Goal: Register for event/course

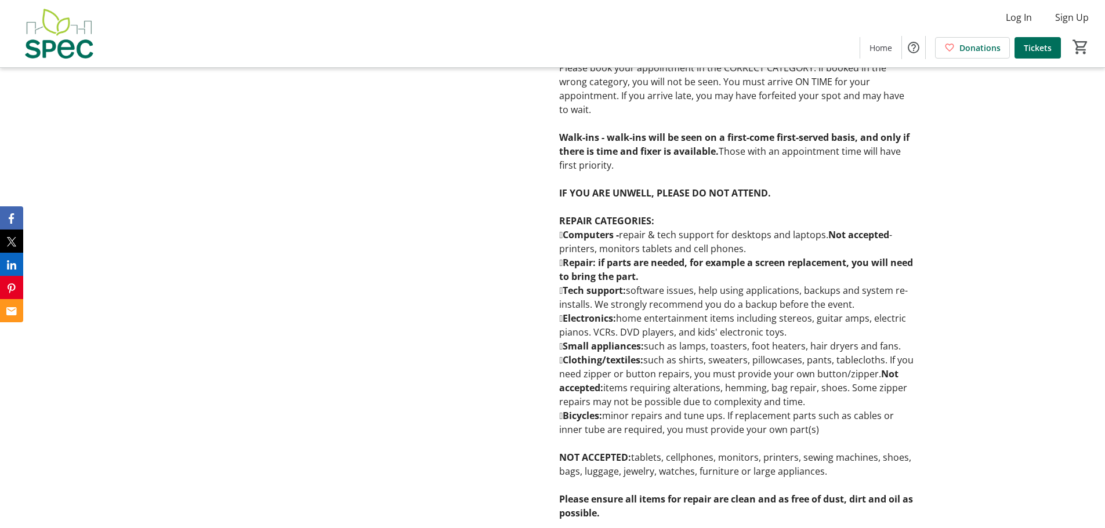
scroll to position [928, 0]
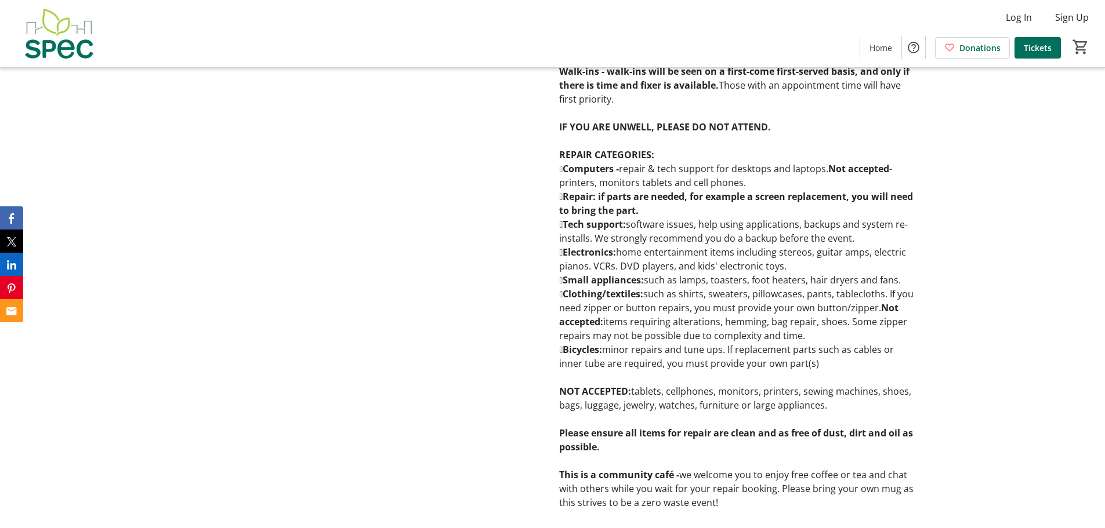
click at [472, 351] on div at bounding box center [368, 61] width 354 height 895
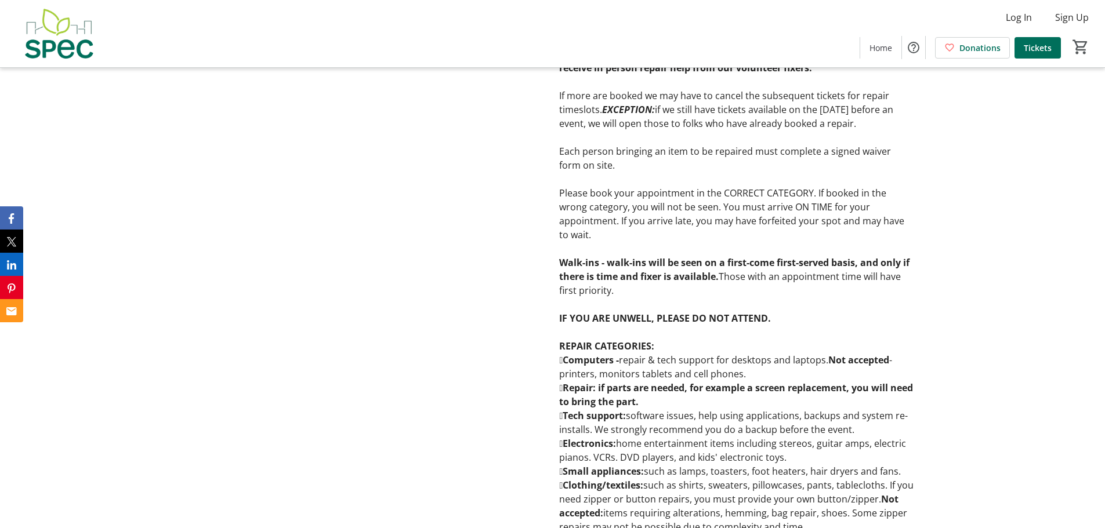
scroll to position [754, 0]
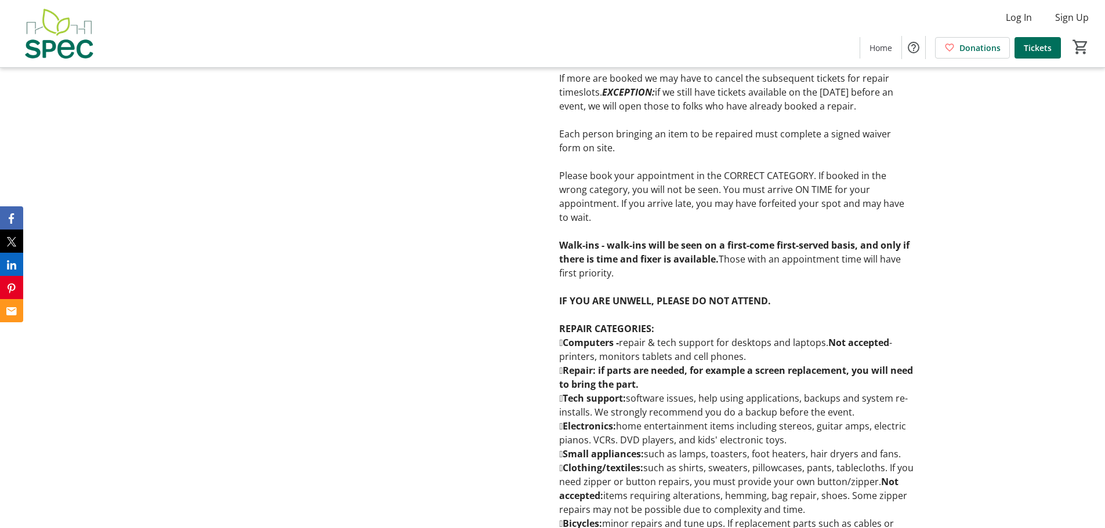
click at [402, 379] on div at bounding box center [368, 235] width 354 height 895
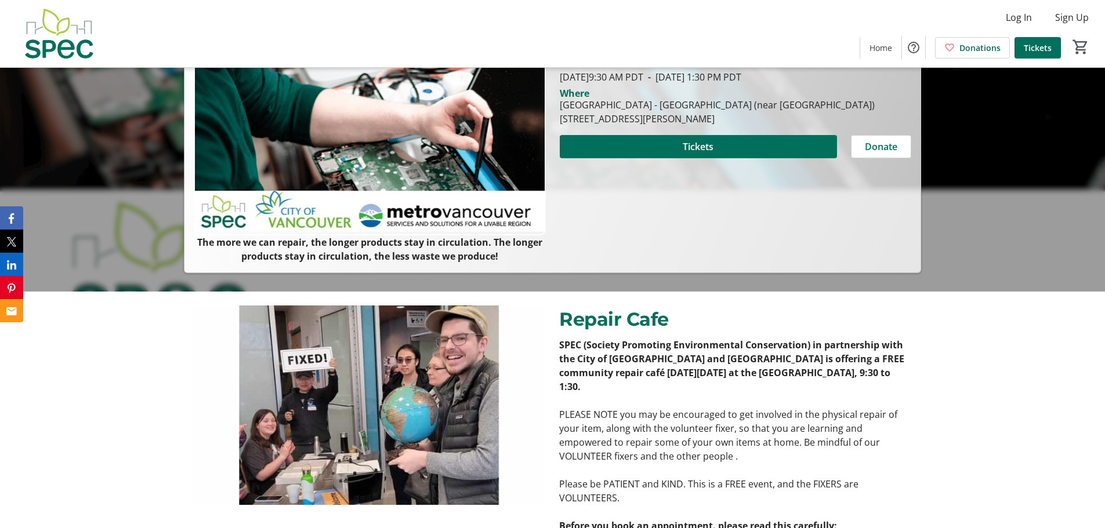
scroll to position [0, 0]
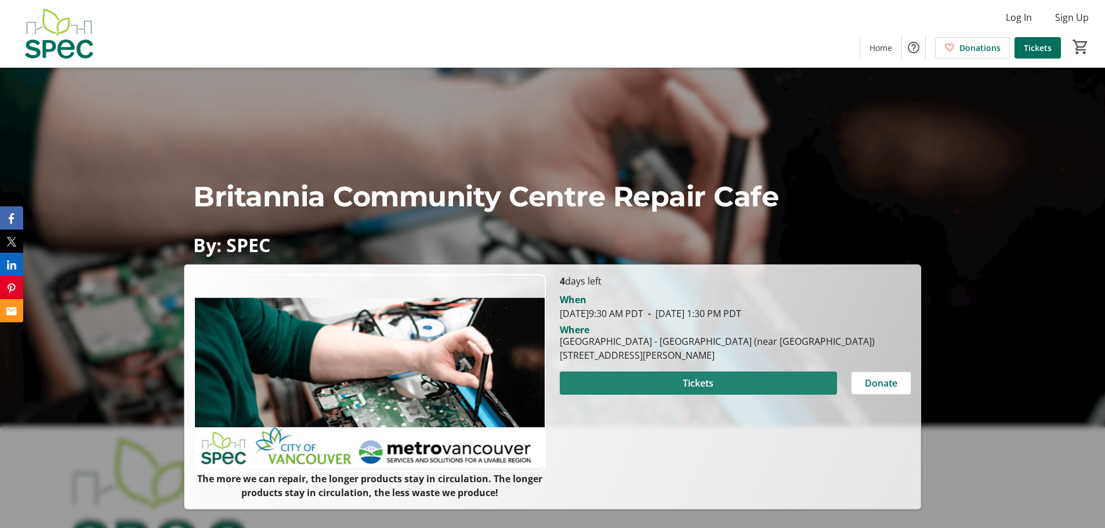
click at [759, 373] on span at bounding box center [698, 383] width 277 height 28
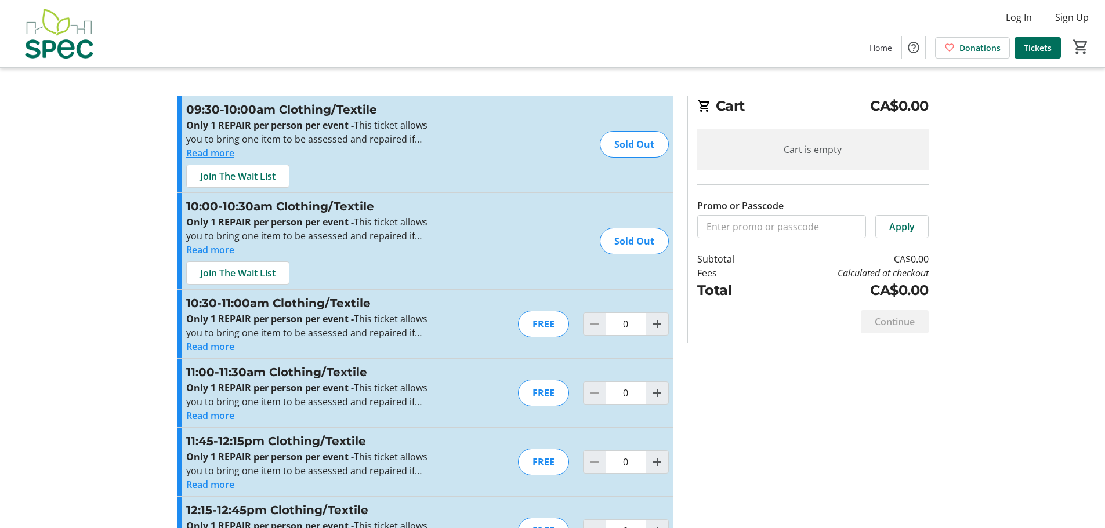
click at [198, 252] on button "Read more" at bounding box center [210, 250] width 48 height 14
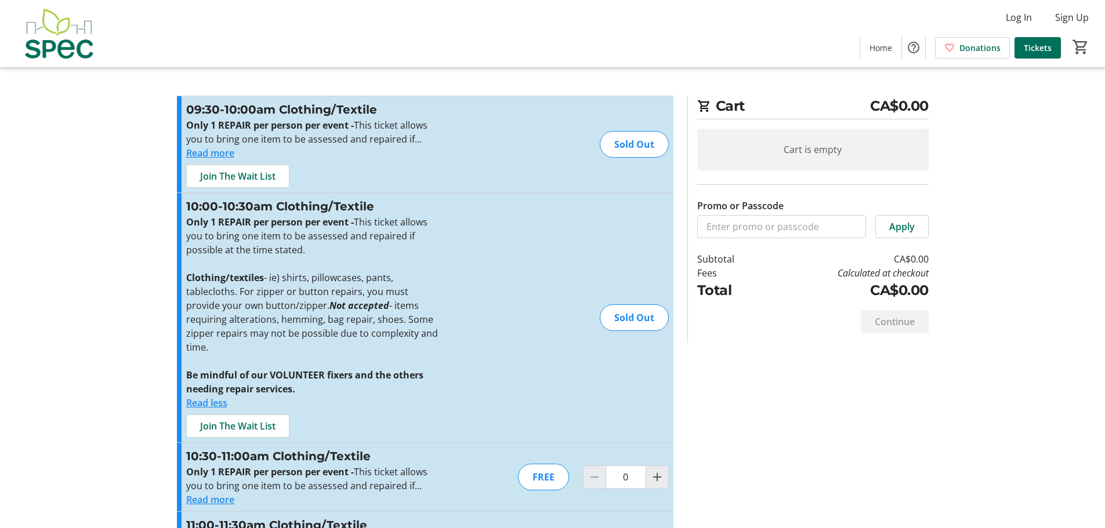
click at [381, 369] on strong "Be mindful of our VOLUNTEER fixers and the others needing repair services." at bounding box center [304, 382] width 237 height 27
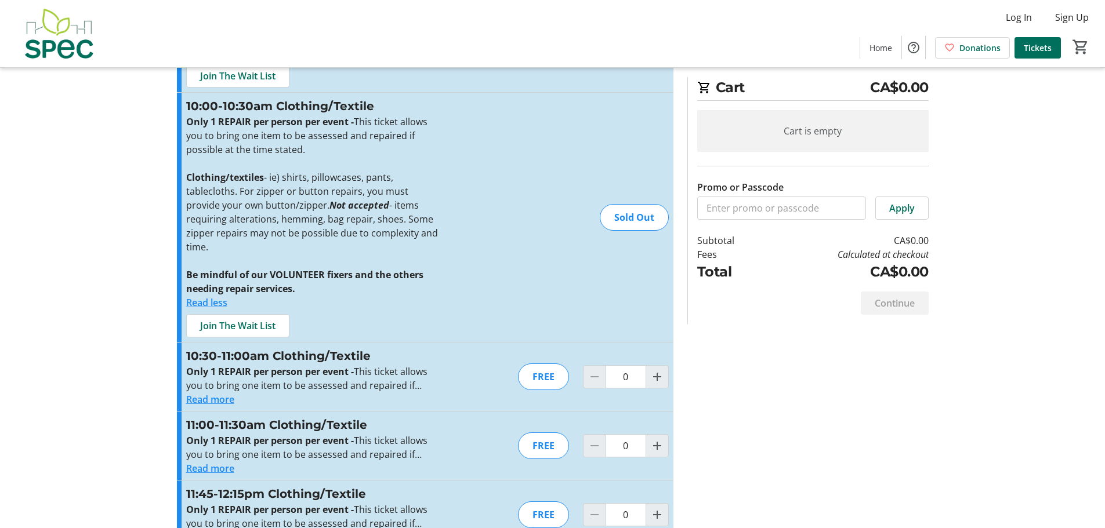
scroll to position [116, 0]
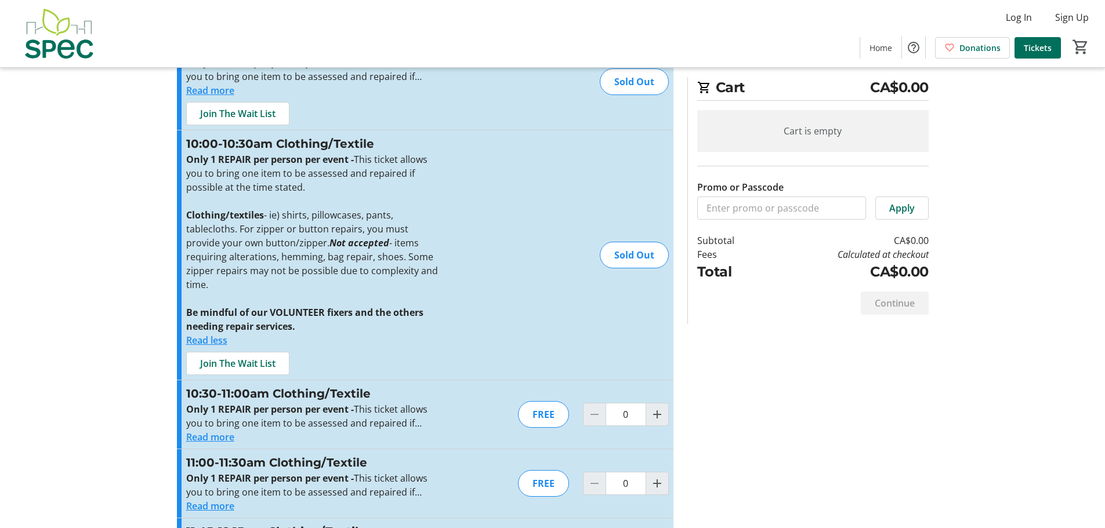
scroll to position [0, 0]
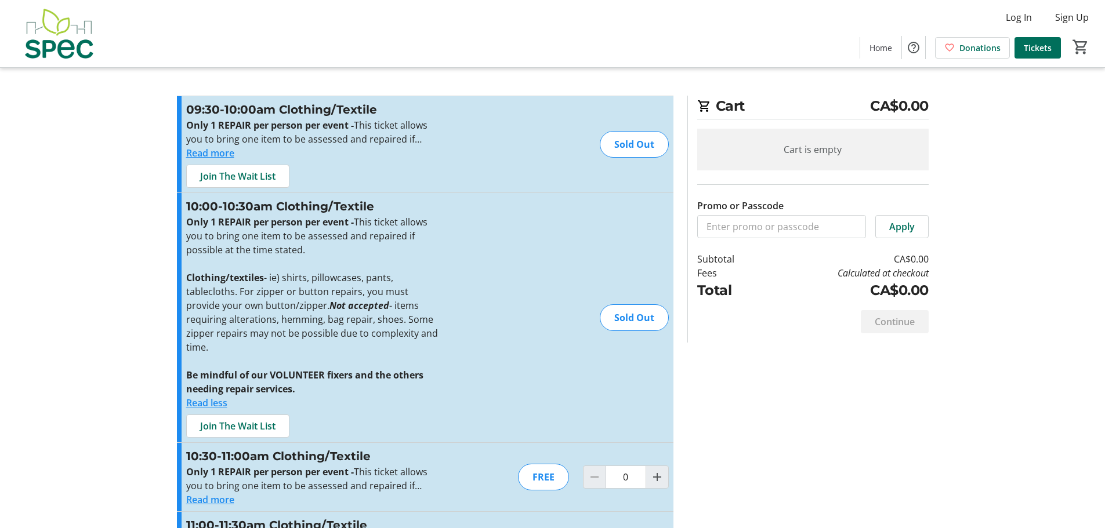
click at [390, 369] on strong "Be mindful of our VOLUNTEER fixers and the others needing repair services." at bounding box center [304, 382] width 237 height 27
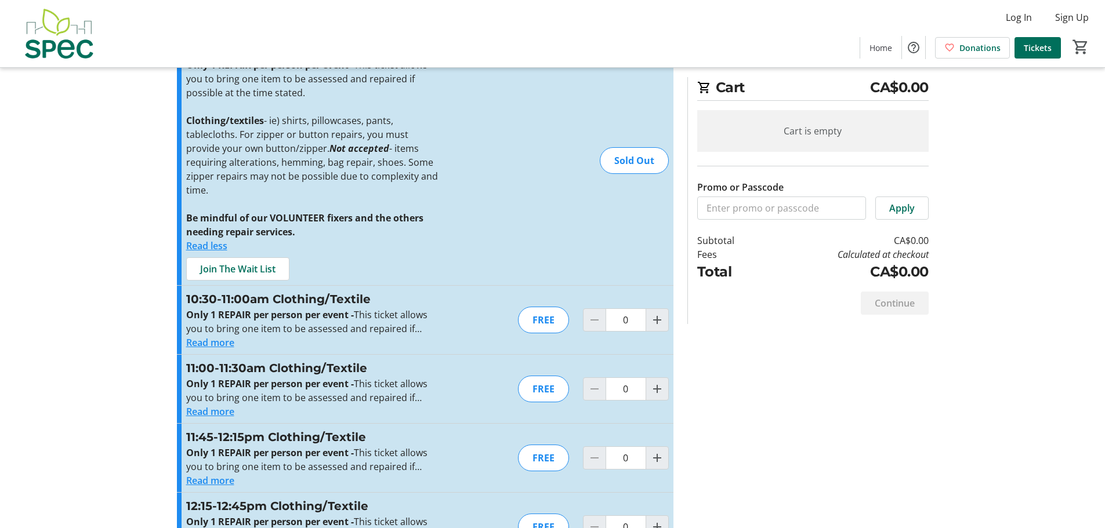
scroll to position [174, 0]
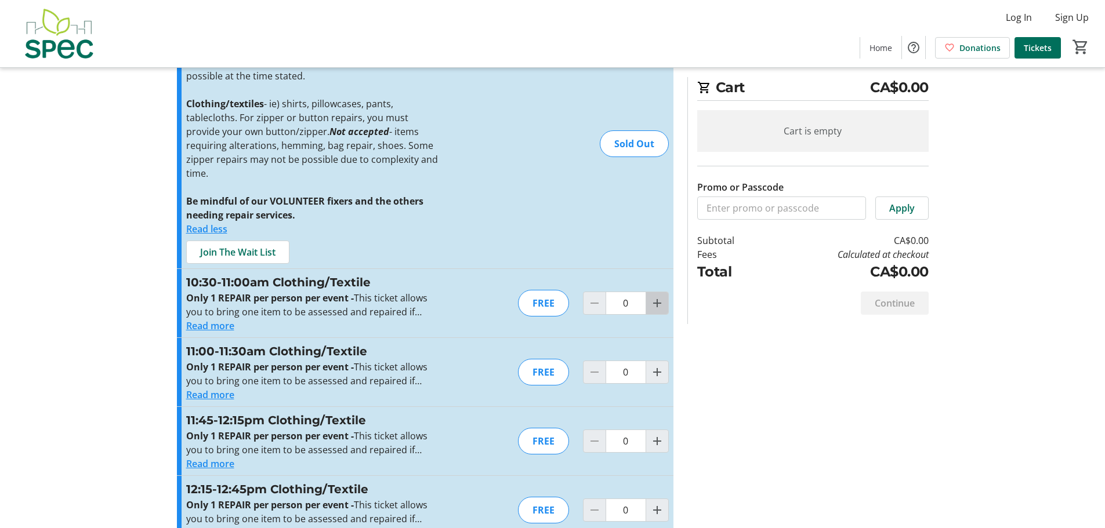
click at [658, 296] on mat-icon "Increment by one" at bounding box center [657, 303] width 14 height 14
type input "1"
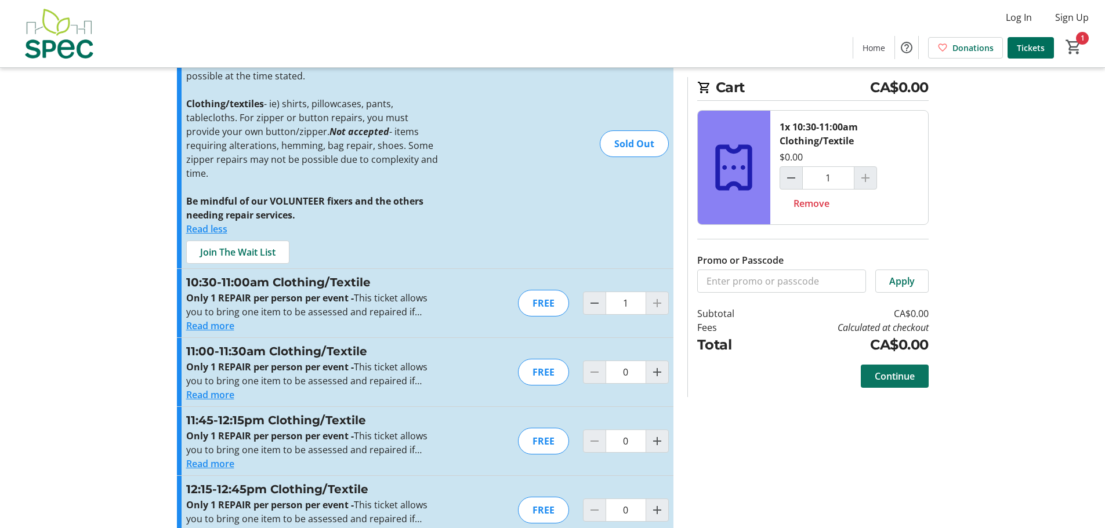
click at [893, 386] on span at bounding box center [894, 376] width 68 height 28
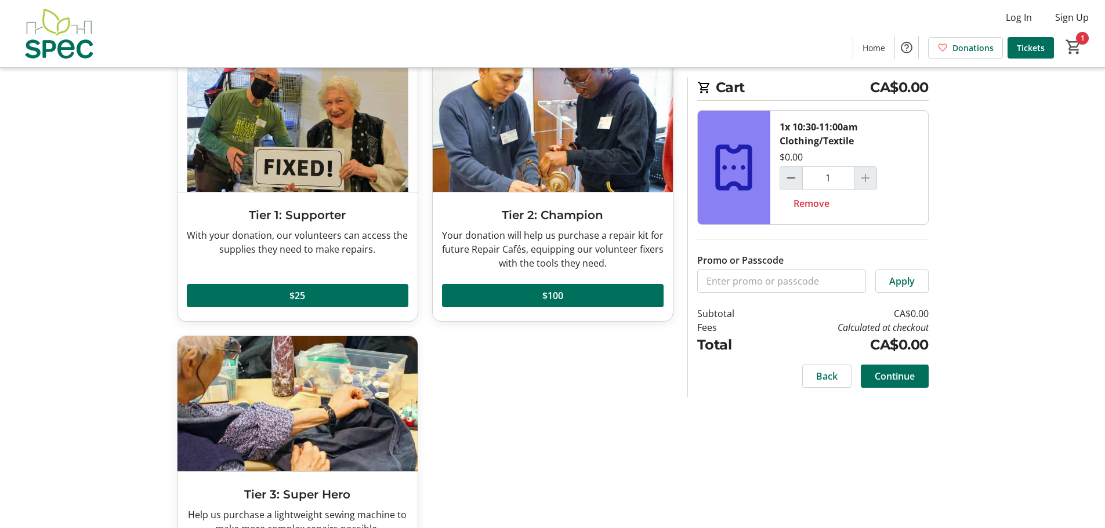
scroll to position [147, 0]
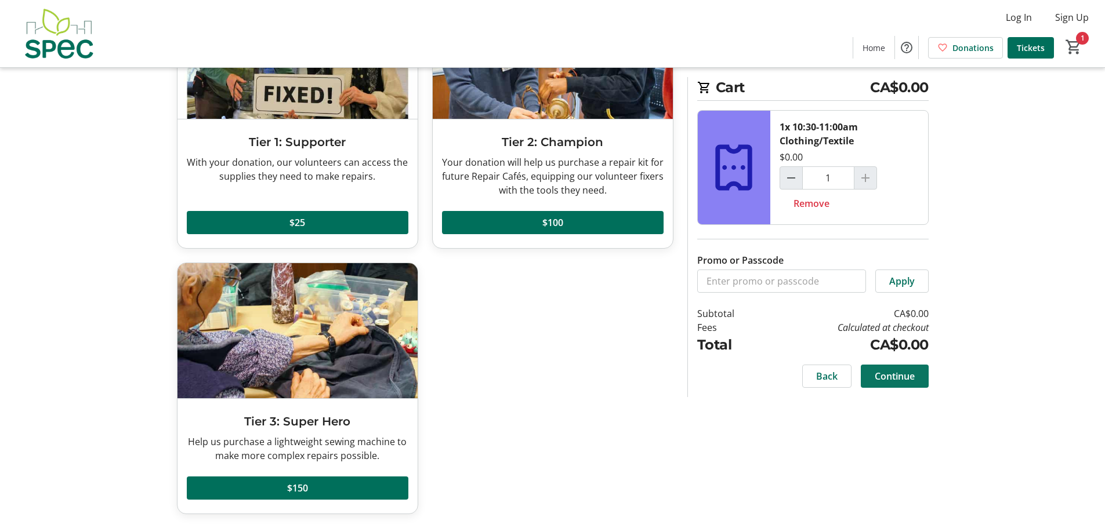
click at [904, 375] on span "Continue" at bounding box center [894, 376] width 40 height 14
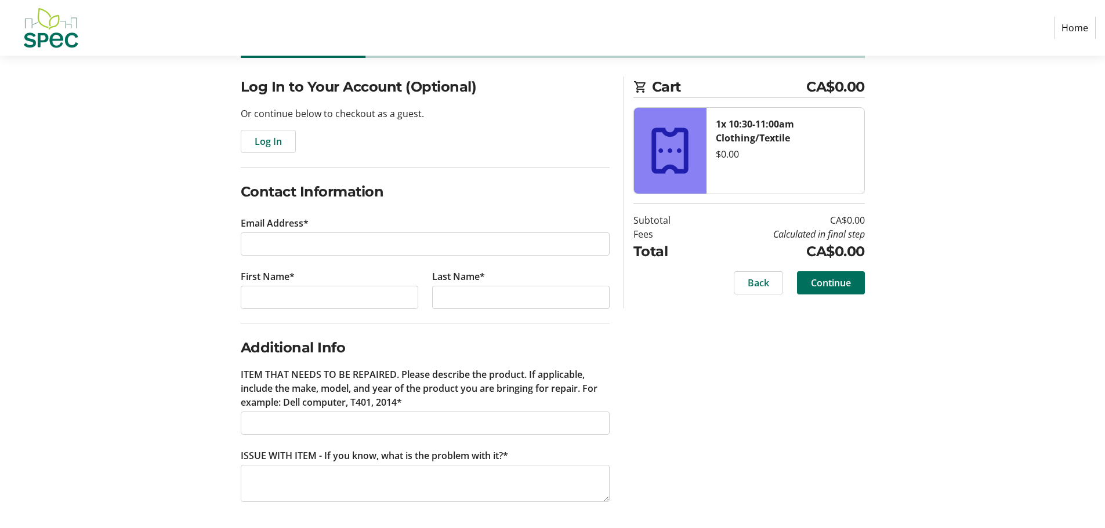
scroll to position [77, 0]
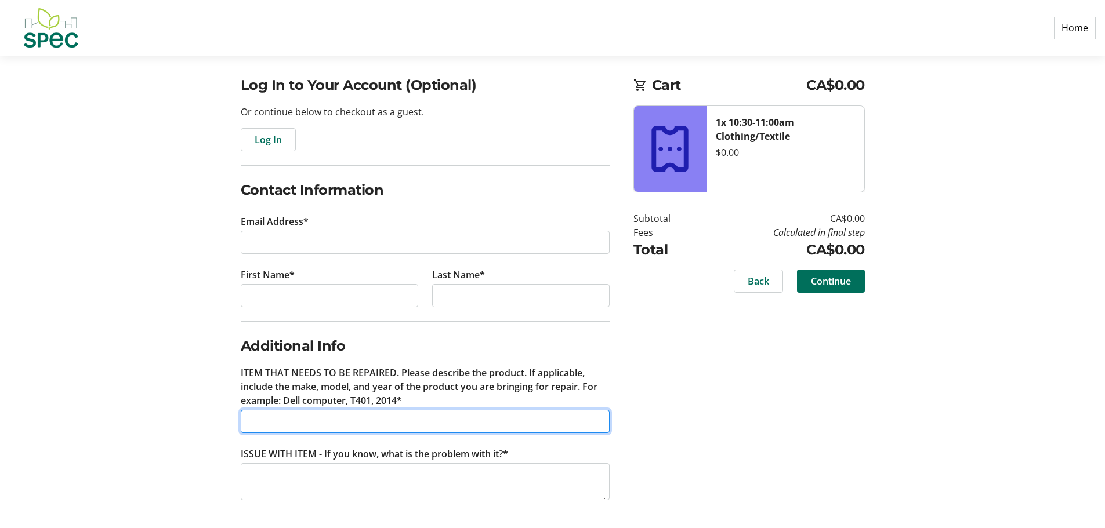
click at [259, 415] on input "ITEM THAT NEEDS TO BE REPAIRED. Please describe the product. If applicable, inc…" at bounding box center [425, 421] width 369 height 23
type input "N"
type input "Reusable shopping bag"
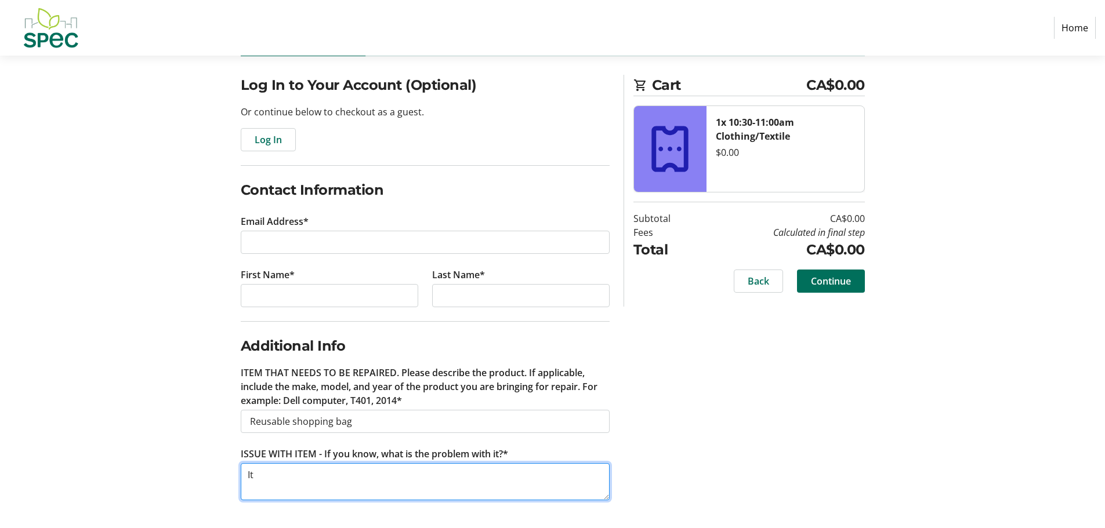
type textarea "I"
type textarea "Handles on bag are ripping"
